Goal: Information Seeking & Learning: Learn about a topic

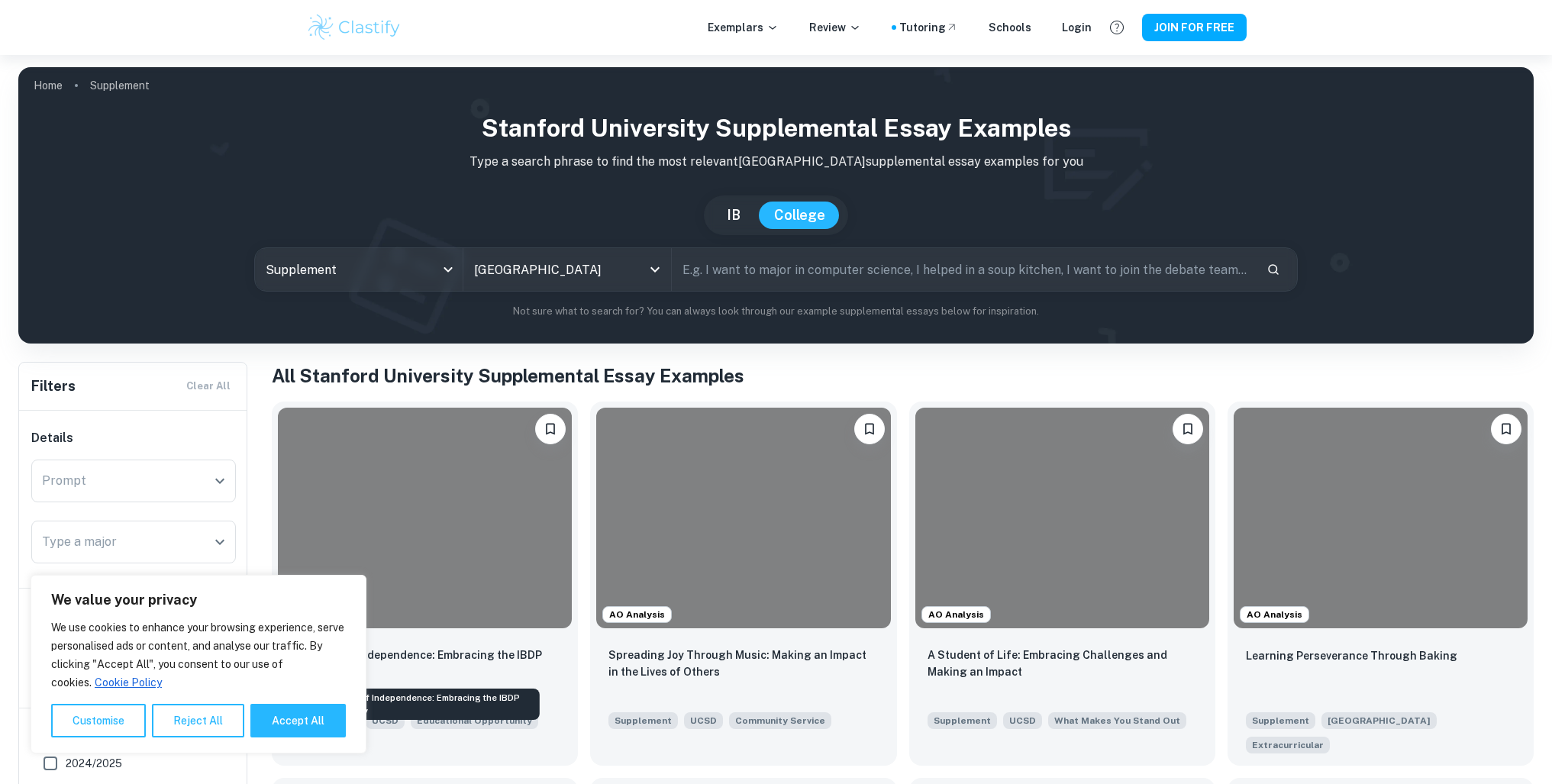
scroll to position [229, 0]
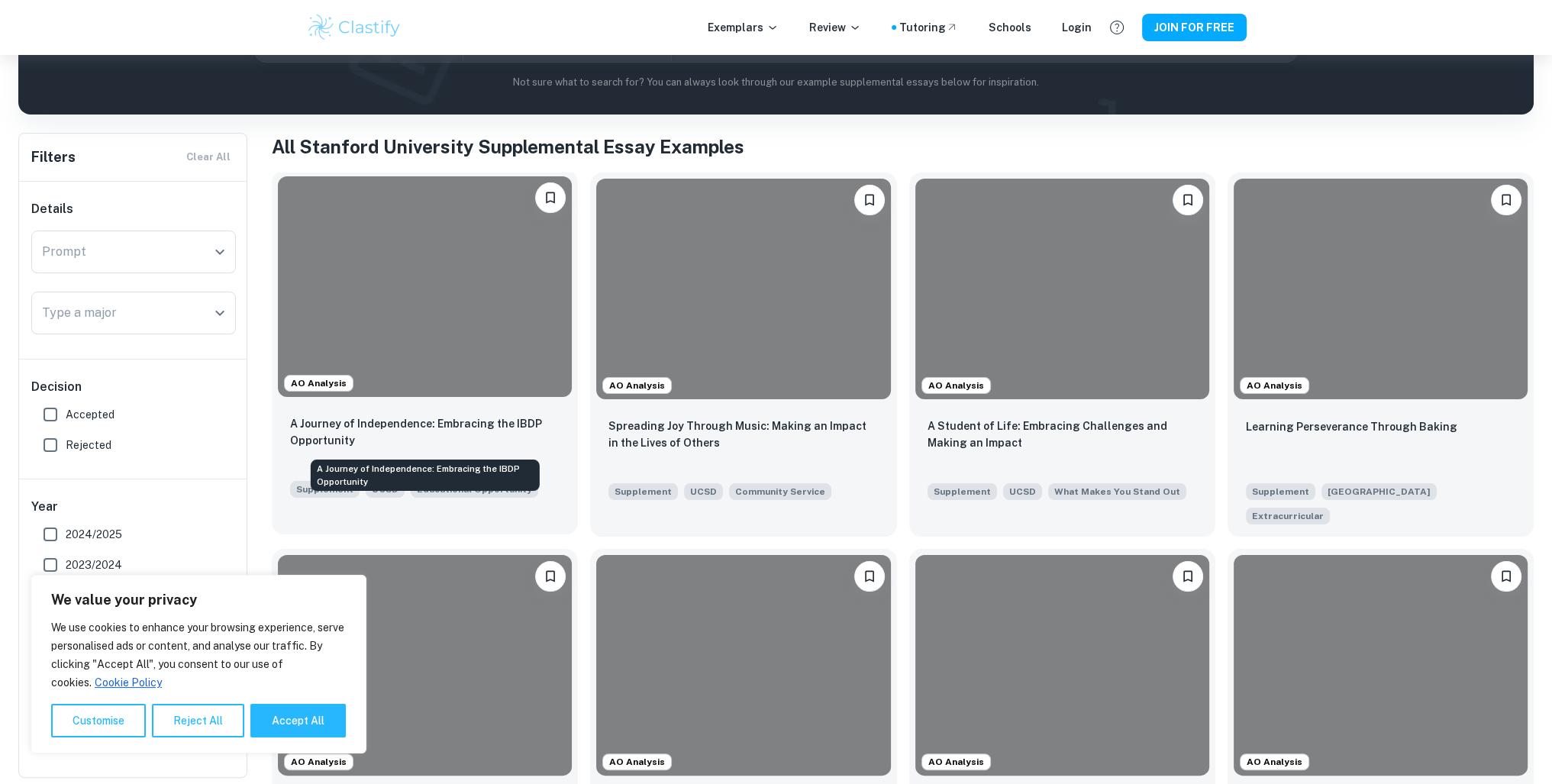
click at [386, 418] on p "A Journey of Independence: Embracing the IBDP Opportunity" at bounding box center [425, 431] width 270 height 34
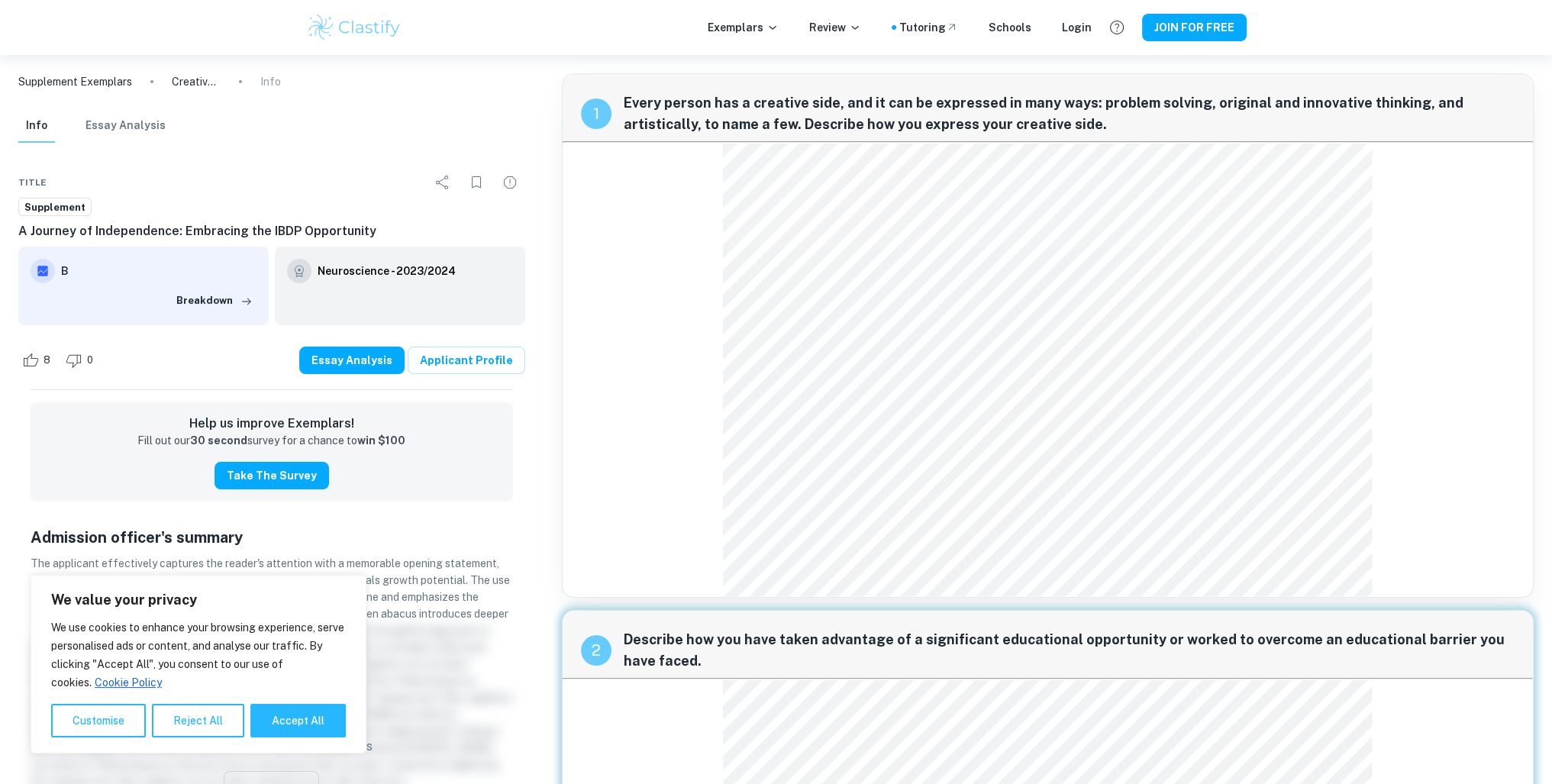
scroll to position [76, 0]
